Goal: Task Accomplishment & Management: Manage account settings

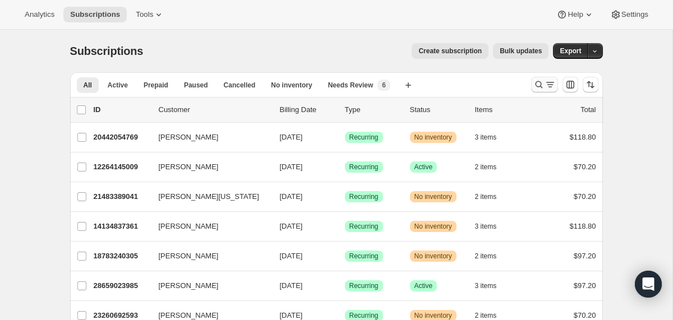
click at [541, 85] on icon "Search and filter results" at bounding box center [539, 84] width 11 height 11
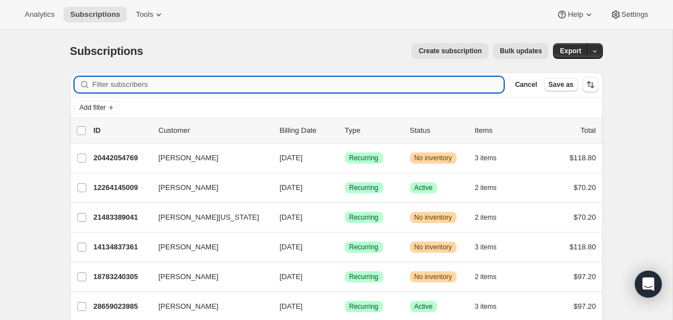
click at [375, 85] on input "Filter subscribers" at bounding box center [299, 85] width 412 height 16
paste input "mrshoward@mrshoward.com"
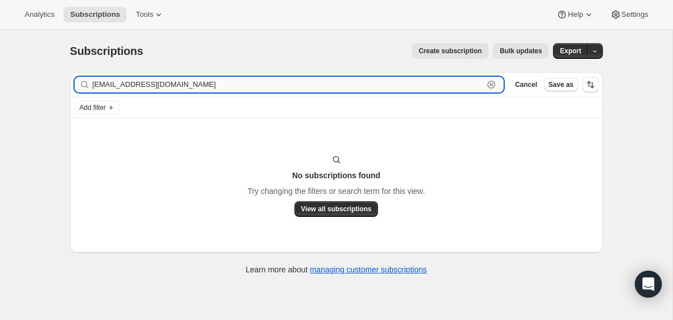
click at [187, 85] on input "mrshoward@mrshoward.com" at bounding box center [289, 85] width 392 height 16
paste input "Phoebe Howard"
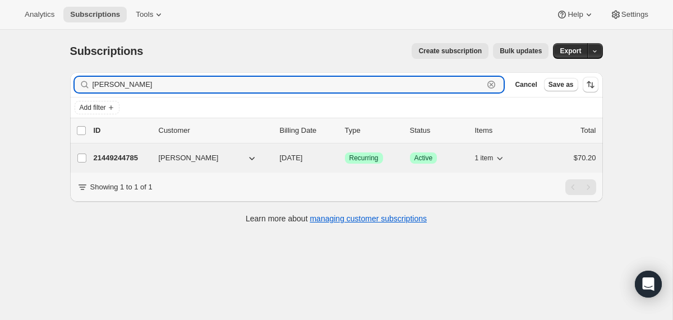
type input "Phoebe Howard"
click at [282, 158] on span "10/17/2025" at bounding box center [291, 158] width 23 height 8
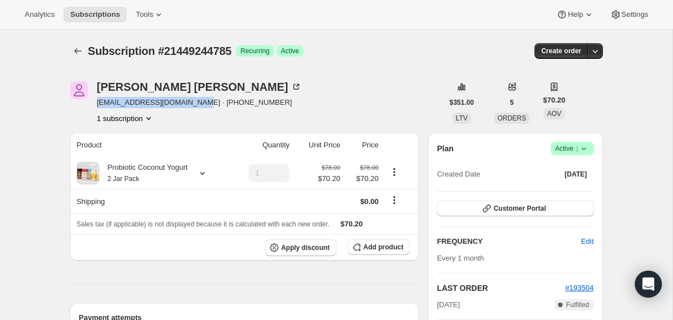
drag, startPoint x: 202, startPoint y: 103, endPoint x: 97, endPoint y: 102, distance: 104.9
click at [97, 102] on span "thebeachstore@jmhoward.net · +19047101125" at bounding box center [199, 102] width 205 height 11
copy span "thebeachstore@jmhoward.net"
click at [588, 152] on icon at bounding box center [583, 148] width 11 height 11
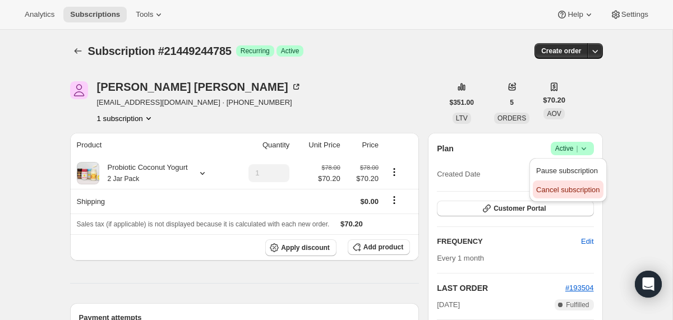
click at [570, 197] on button "Cancel subscription" at bounding box center [568, 190] width 70 height 18
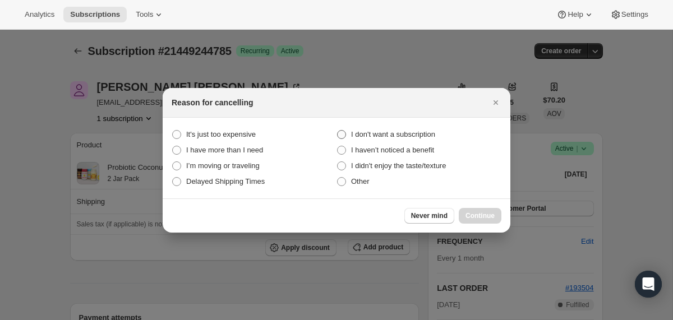
click at [429, 133] on span "I don't want a subscription" at bounding box center [393, 134] width 84 height 8
click at [338, 131] on subscription "I don't want a subscription" at bounding box center [337, 130] width 1 height 1
radio subscription "true"
click at [483, 216] on span "Continue" at bounding box center [480, 215] width 29 height 9
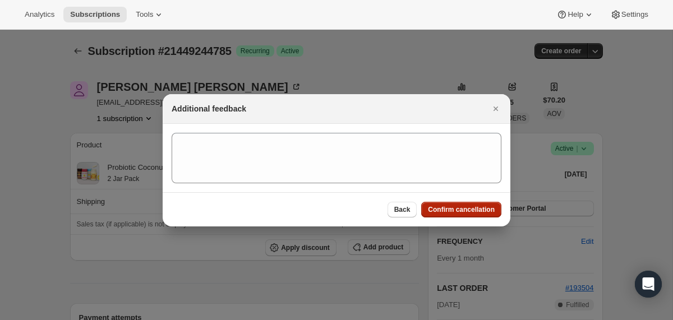
click at [434, 209] on span "Confirm cancellation" at bounding box center [461, 209] width 67 height 9
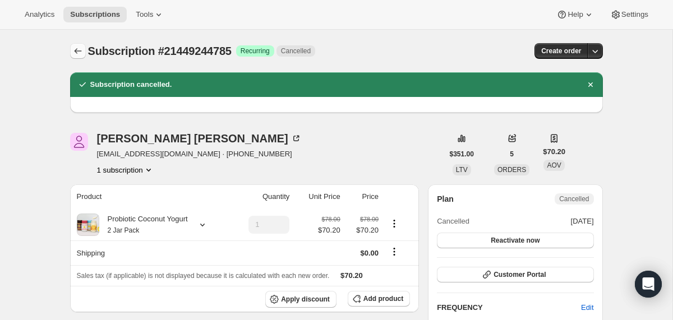
click at [75, 50] on icon "Subscriptions" at bounding box center [77, 50] width 11 height 11
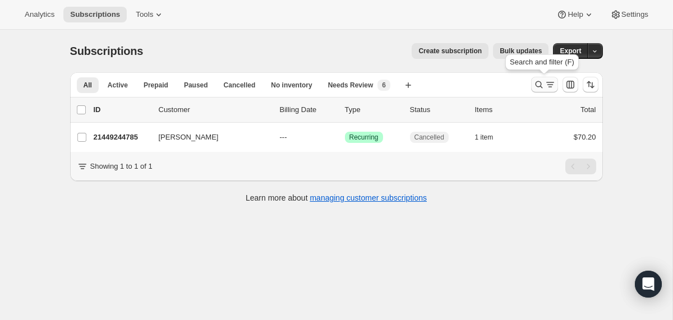
click at [538, 83] on icon "Search and filter results" at bounding box center [539, 84] width 11 height 11
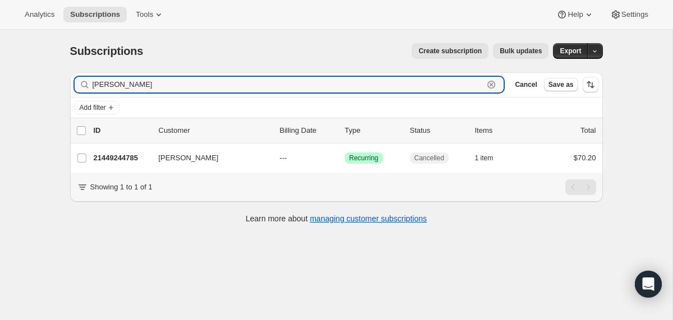
click at [491, 87] on icon "button" at bounding box center [491, 84] width 11 height 11
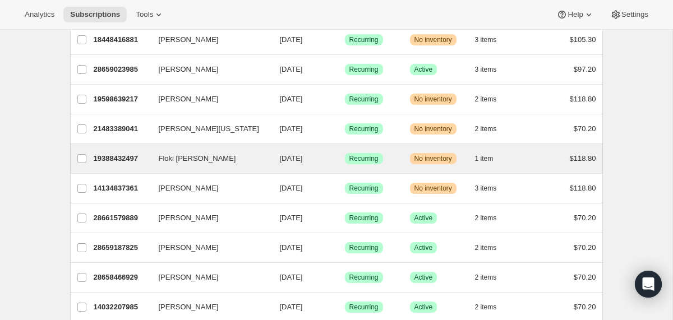
scroll to position [241, 0]
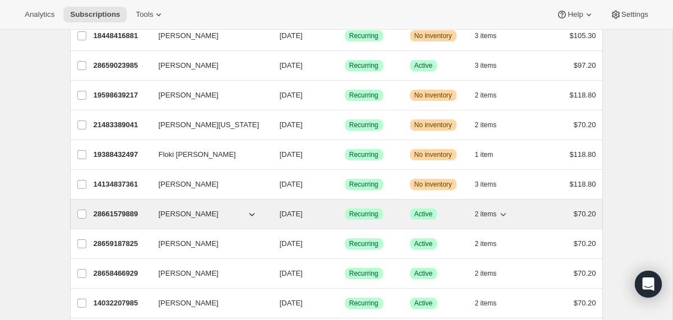
click at [266, 220] on div "28661579889 Jodi Chandler 10/03/2025 Success Recurring Success Active 2 items $…" at bounding box center [345, 214] width 503 height 16
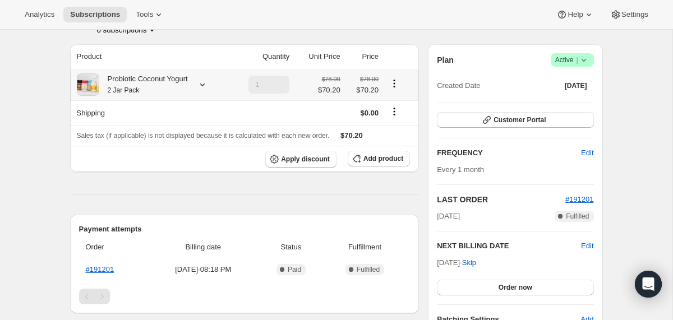
scroll to position [122, 0]
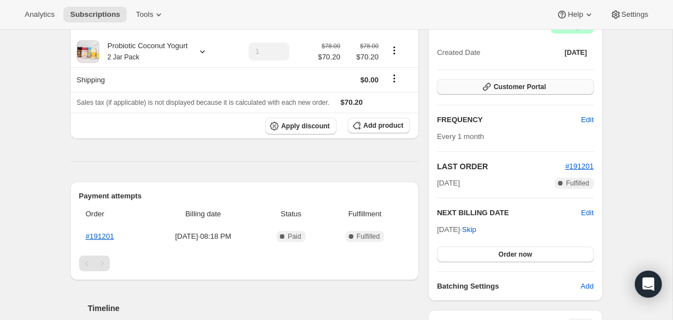
click at [554, 81] on button "Customer Portal" at bounding box center [515, 87] width 157 height 16
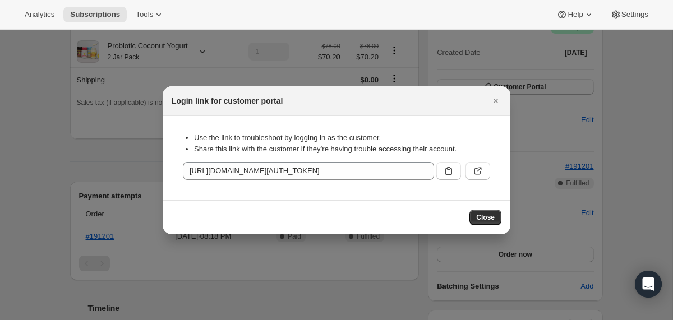
click at [132, 134] on div at bounding box center [336, 160] width 673 height 320
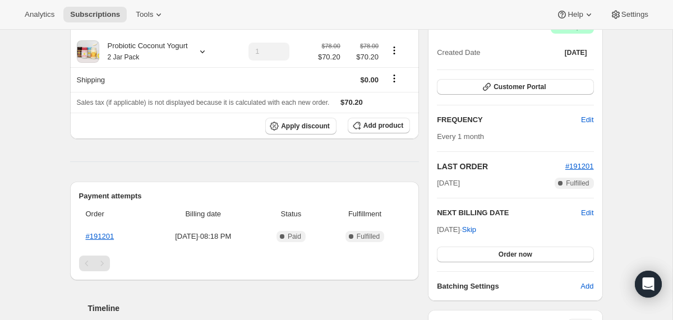
scroll to position [0, 0]
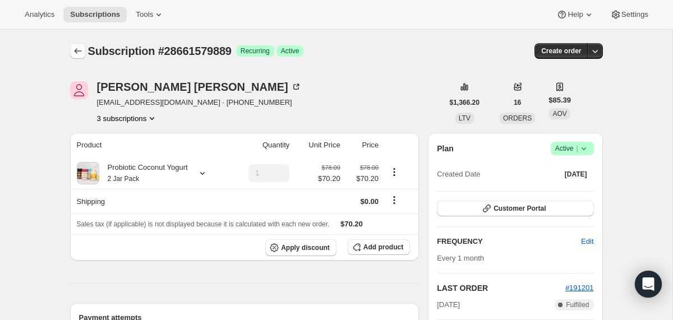
click at [82, 48] on icon "Subscriptions" at bounding box center [77, 50] width 11 height 11
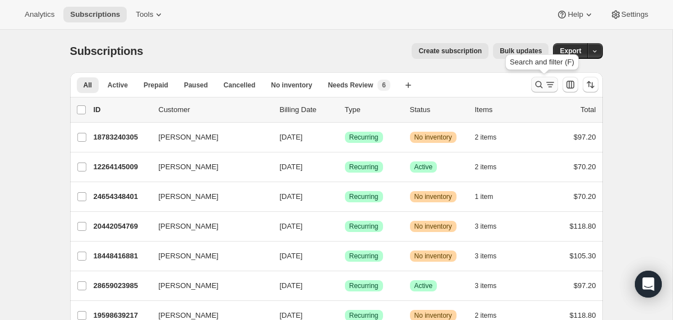
click at [539, 82] on icon "Search and filter results" at bounding box center [539, 84] width 11 height 11
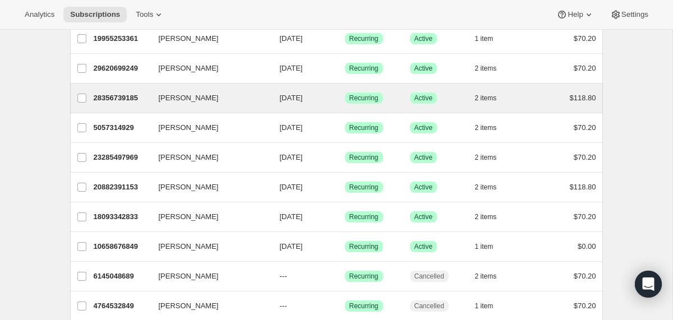
scroll to position [157, 0]
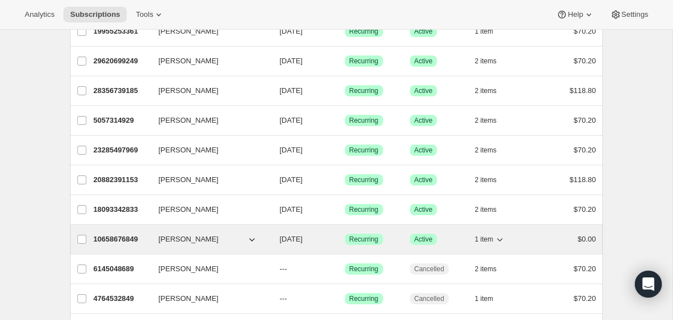
type input "cassie"
click at [282, 241] on span "12/03/2025" at bounding box center [291, 239] width 23 height 8
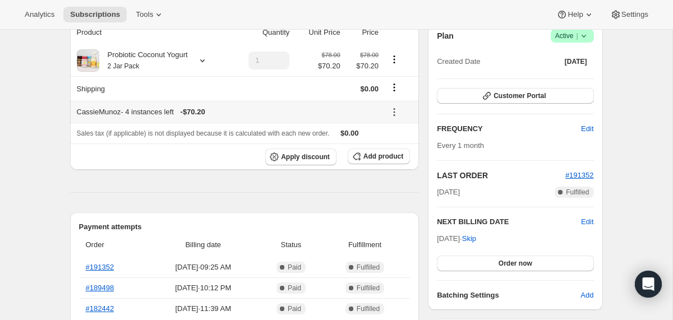
scroll to position [112, 0]
click at [516, 96] on span "Customer Portal" at bounding box center [520, 96] width 52 height 9
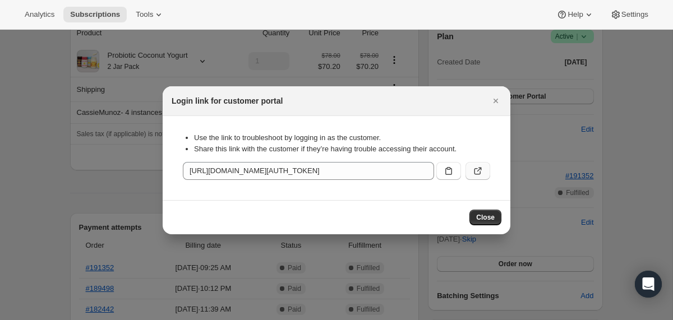
click at [479, 173] on icon ":r1bs:" at bounding box center [477, 170] width 11 height 11
click at [61, 188] on div at bounding box center [336, 160] width 673 height 320
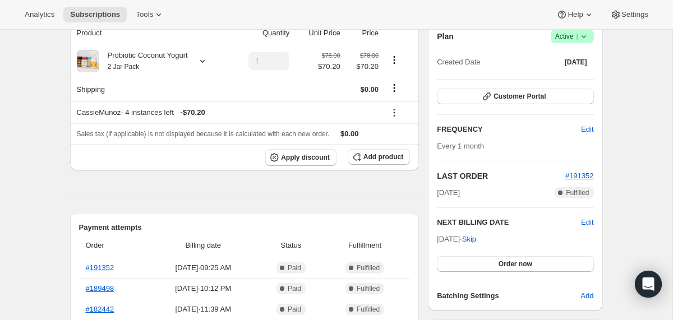
scroll to position [0, 0]
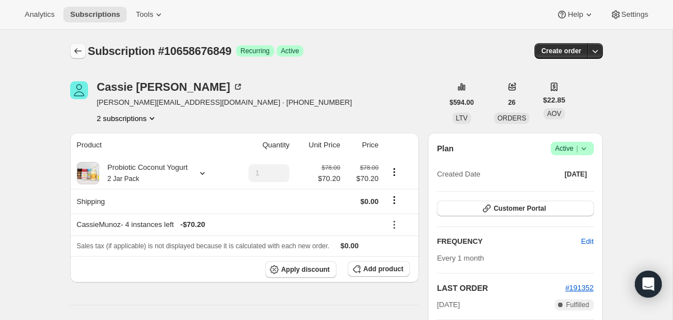
click at [75, 51] on icon "Subscriptions" at bounding box center [77, 51] width 7 height 6
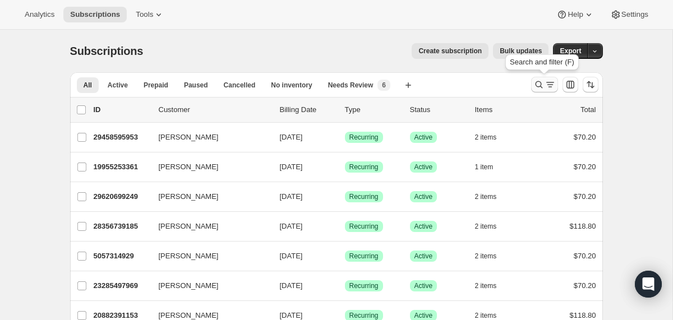
click at [539, 84] on icon "Search and filter results" at bounding box center [539, 84] width 11 height 11
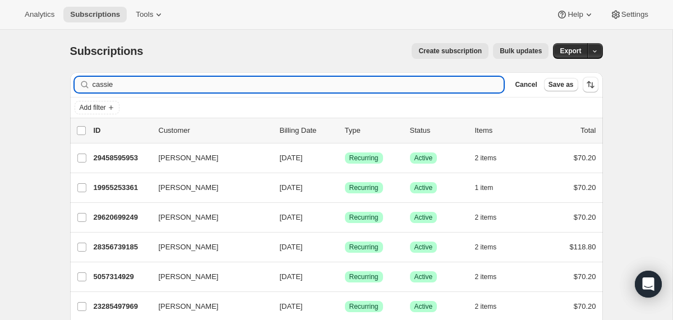
click at [445, 80] on input "cassie" at bounding box center [299, 85] width 412 height 16
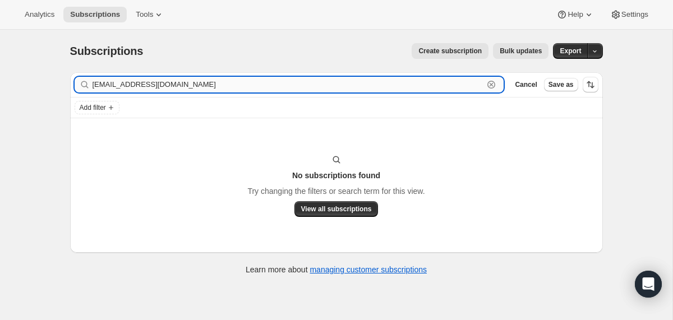
click at [191, 86] on input "loririvera9619@gmail.com" at bounding box center [289, 85] width 392 height 16
paste input "Lori Iacobellis"
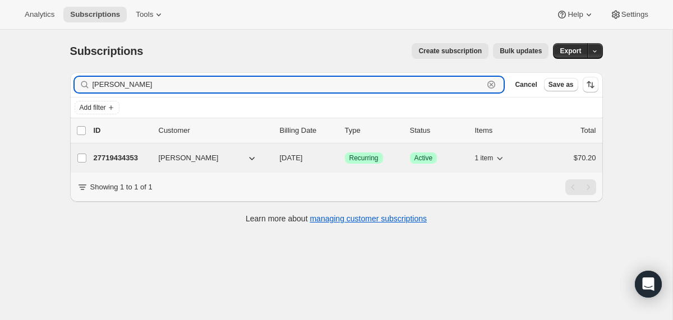
type input "Lori Iacobellis"
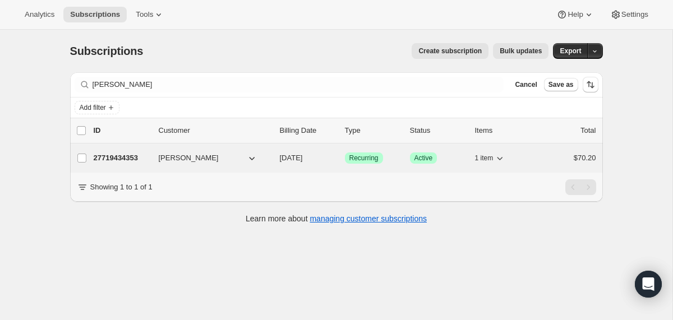
click at [282, 159] on span "10/30/2025" at bounding box center [291, 158] width 23 height 8
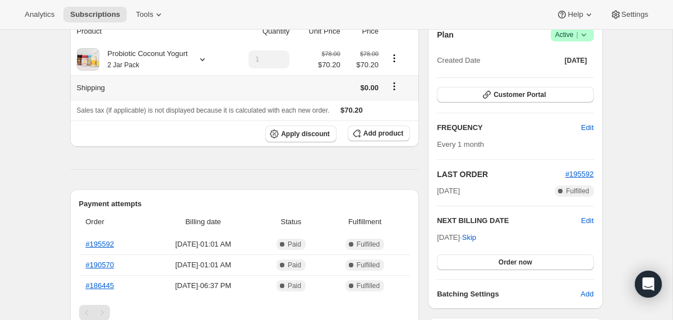
scroll to position [111, 0]
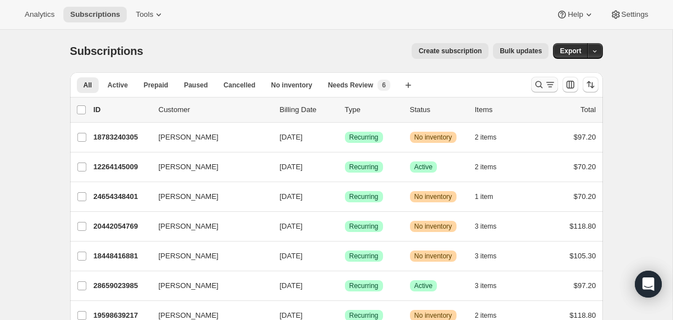
click at [540, 85] on icon "Search and filter results" at bounding box center [539, 84] width 11 height 11
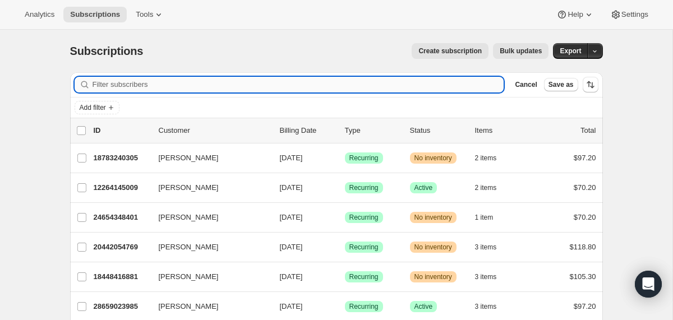
click at [406, 82] on input "Filter subscribers" at bounding box center [299, 85] width 412 height 16
paste input "irishgirlz@att.net"
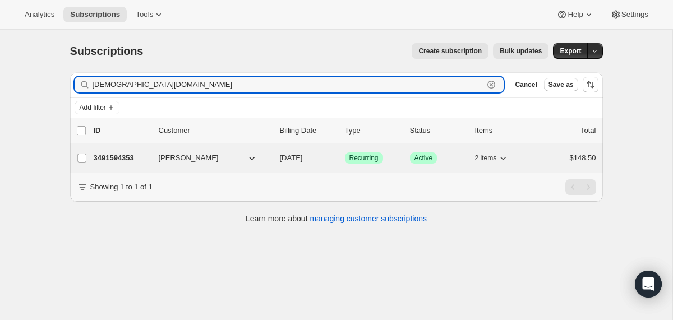
type input "irishgirlz@att.net"
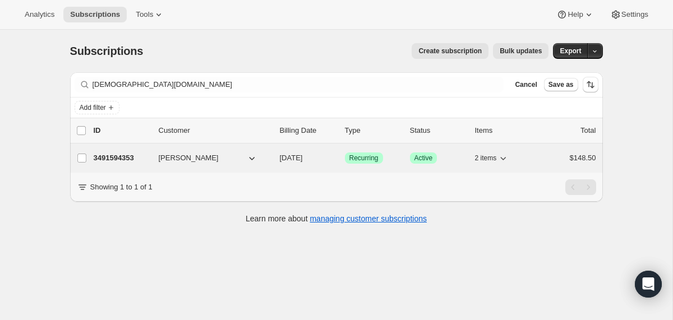
click at [276, 159] on div "3491594353 Stephanie Brooker 11/07/2025 Success Recurring Success Active 2 item…" at bounding box center [345, 158] width 503 height 16
